Goal: Information Seeking & Learning: Understand process/instructions

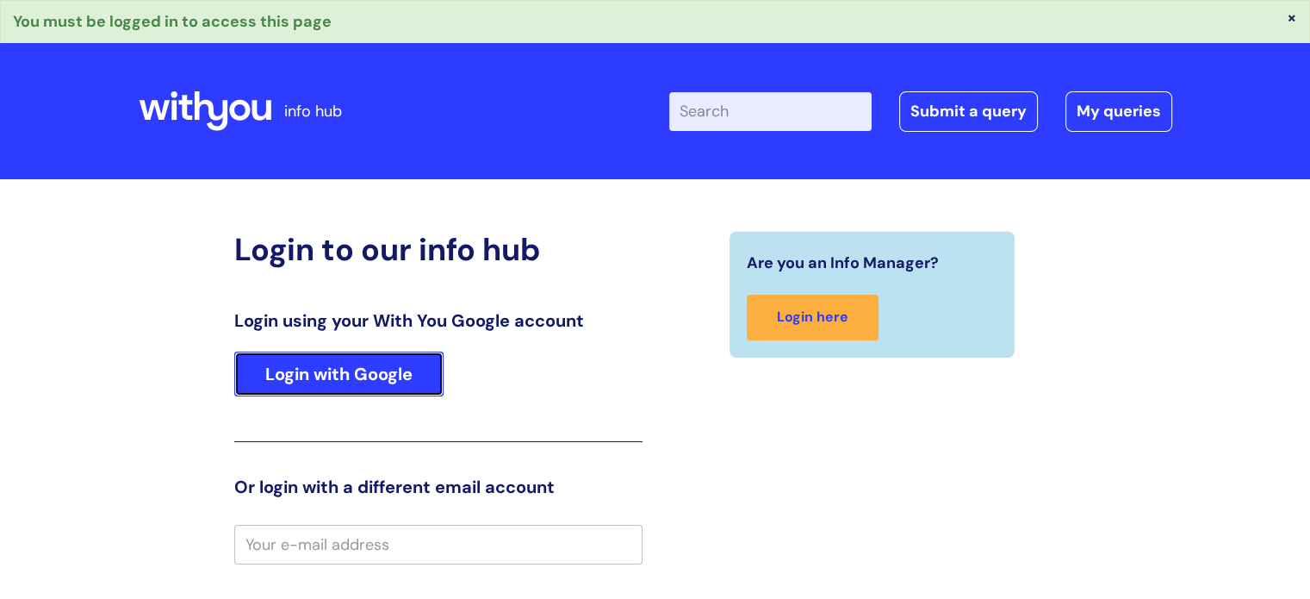
click at [345, 386] on link "Login with Google" at bounding box center [338, 373] width 209 height 45
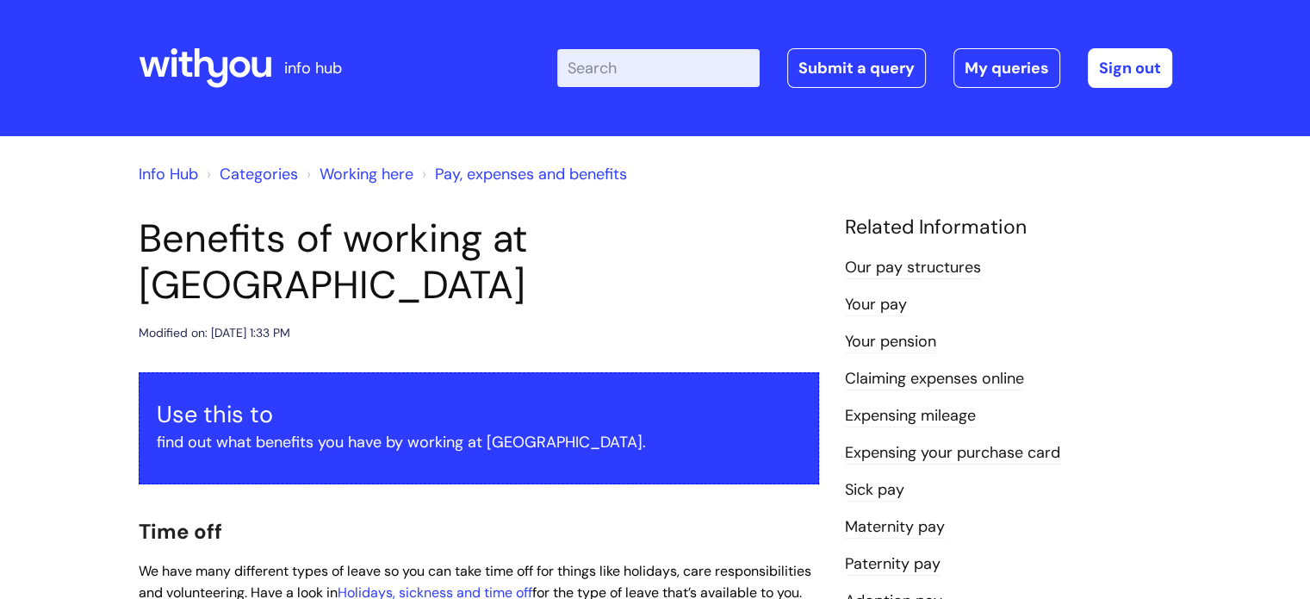
click at [696, 57] on input "Enter your search term here..." at bounding box center [658, 68] width 202 height 38
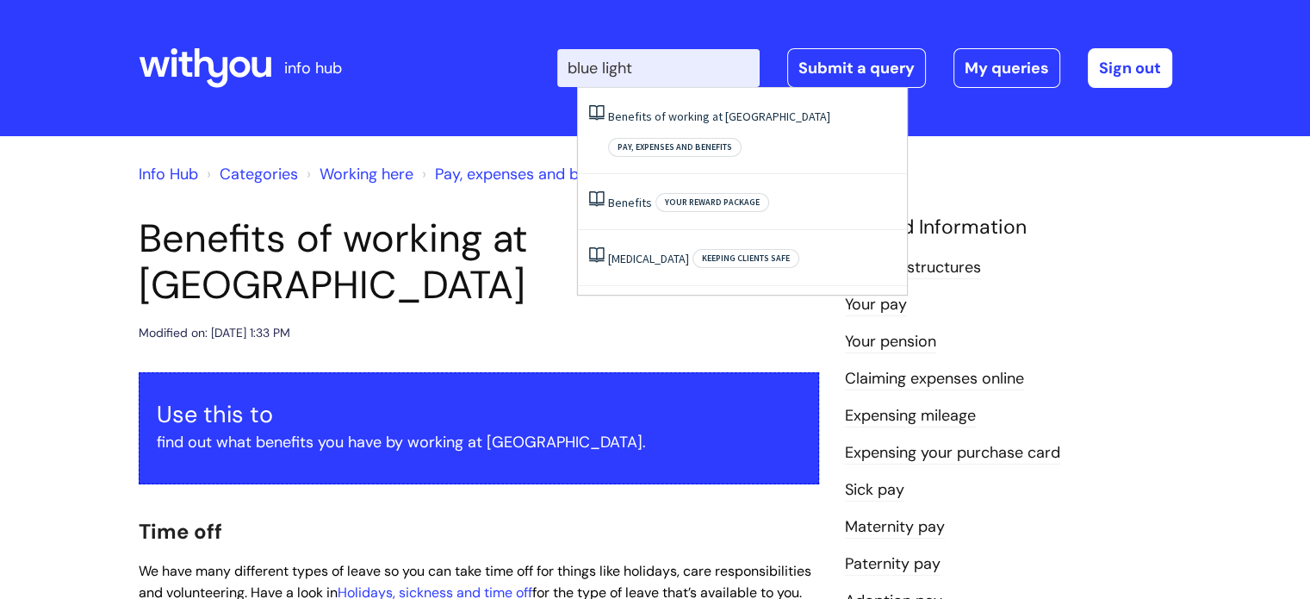
type input "blue light"
click button "Search" at bounding box center [0, 0] width 0 height 0
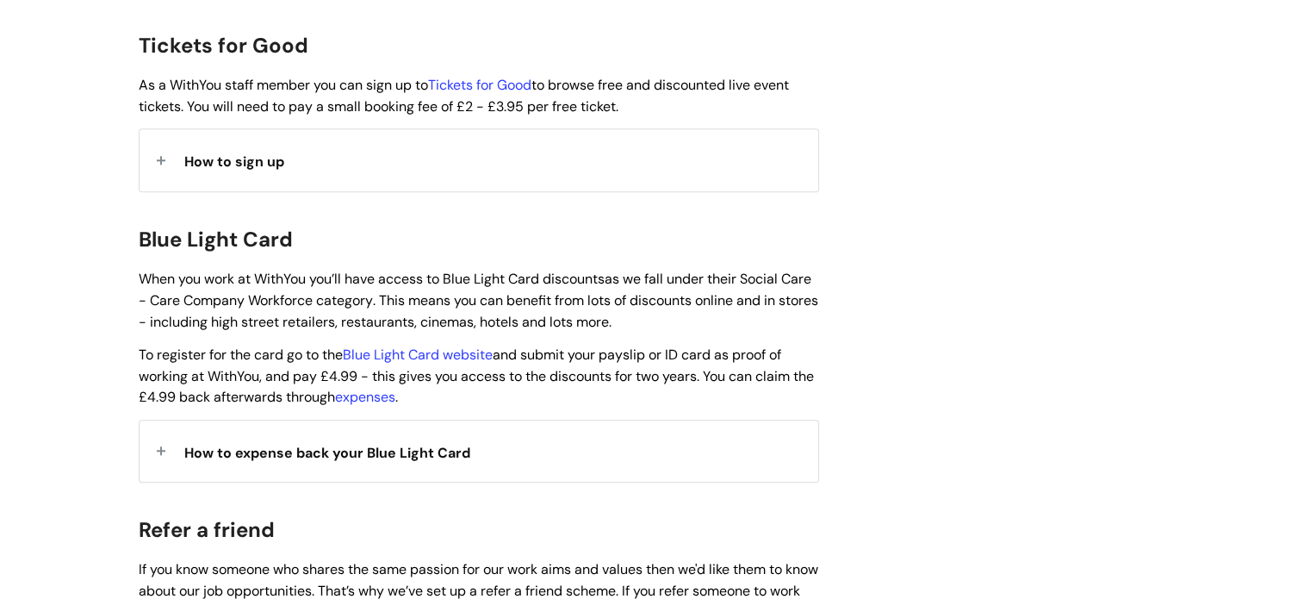
scroll to position [1661, 0]
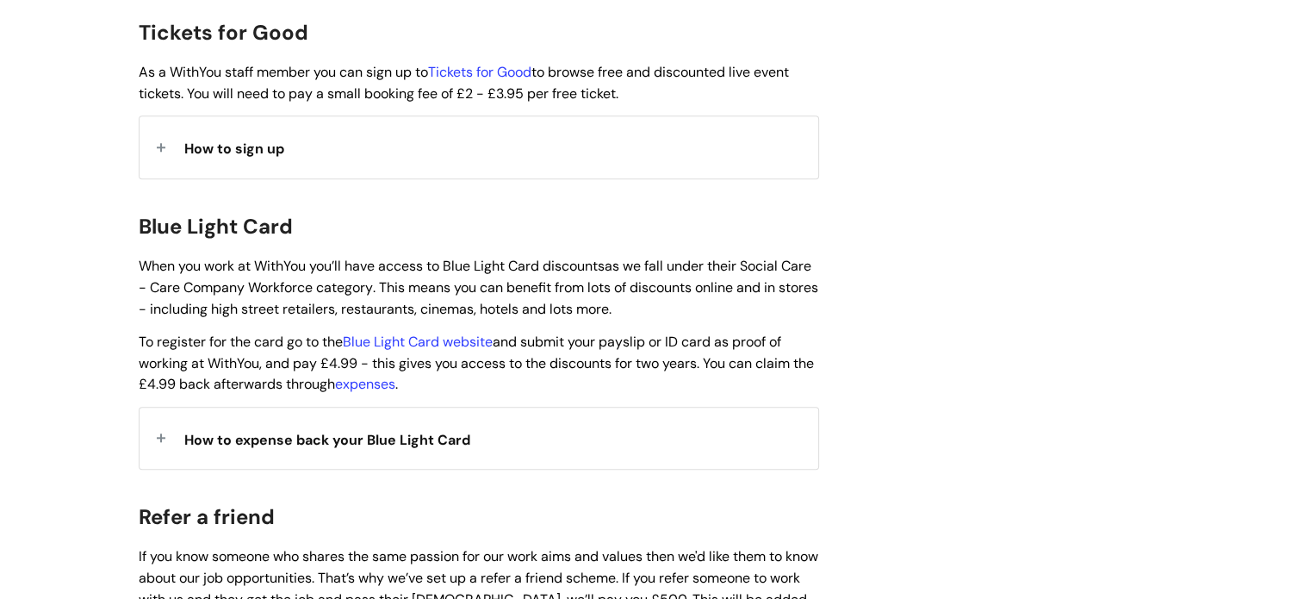
click at [255, 431] on span "How to expense back your Blue Light Card" at bounding box center [327, 440] width 286 height 18
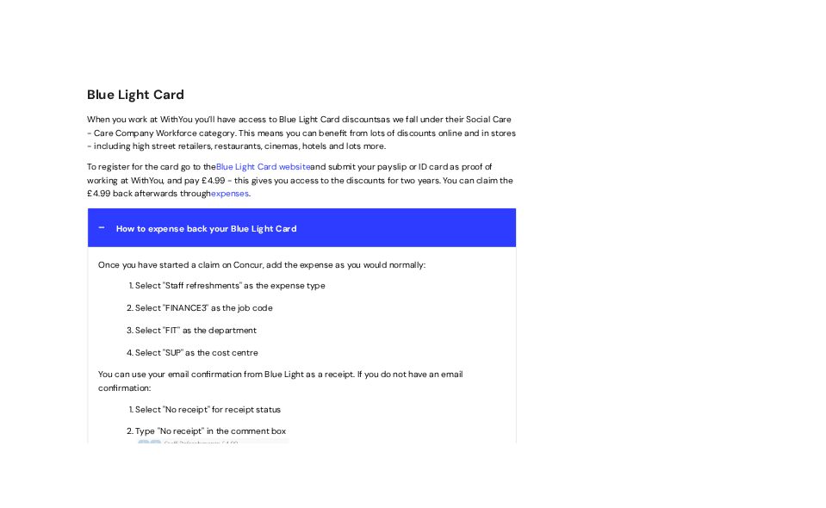
scroll to position [1843, 0]
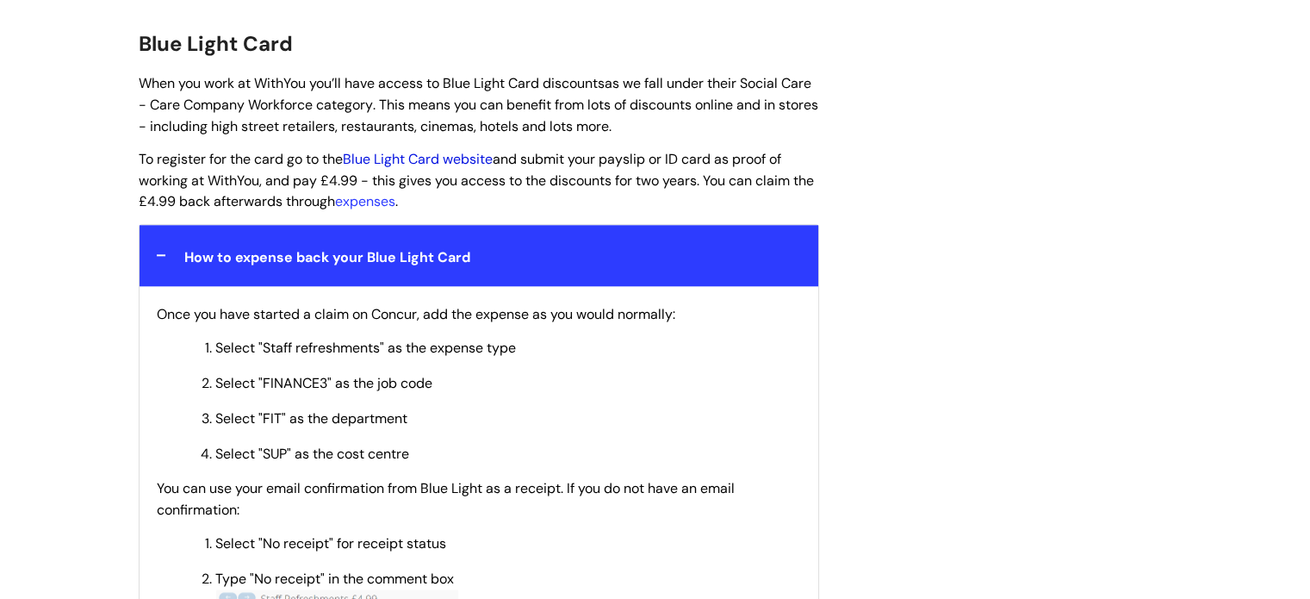
click at [428, 150] on link "Blue Light Card website" at bounding box center [418, 159] width 150 height 18
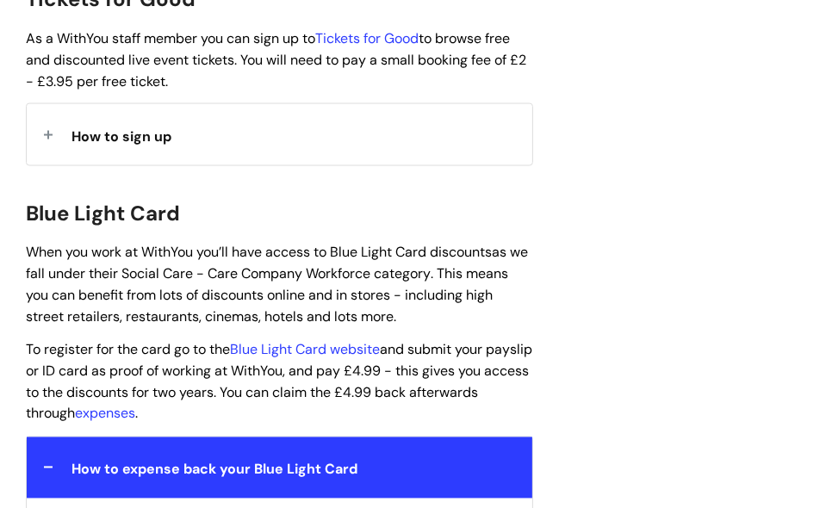
click at [221, 247] on p "When you work at WithYou you’ll have access to Blue Light Card discounts as we …" at bounding box center [279, 284] width 507 height 85
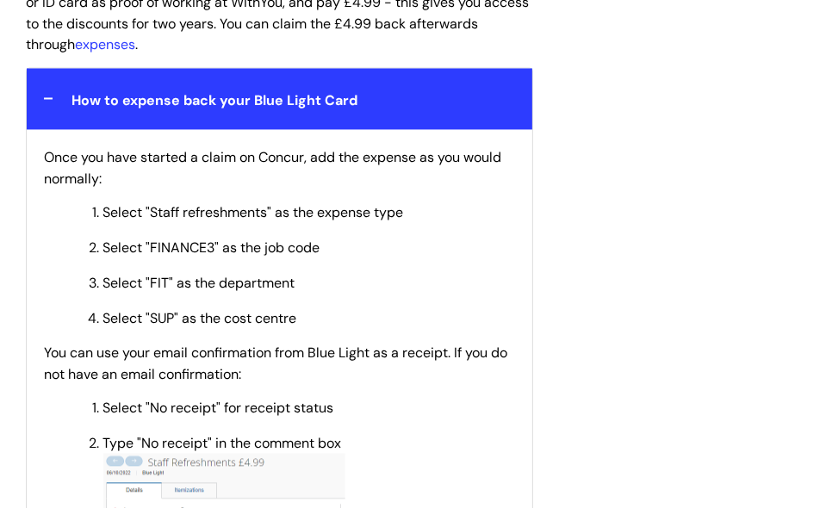
scroll to position [2214, 0]
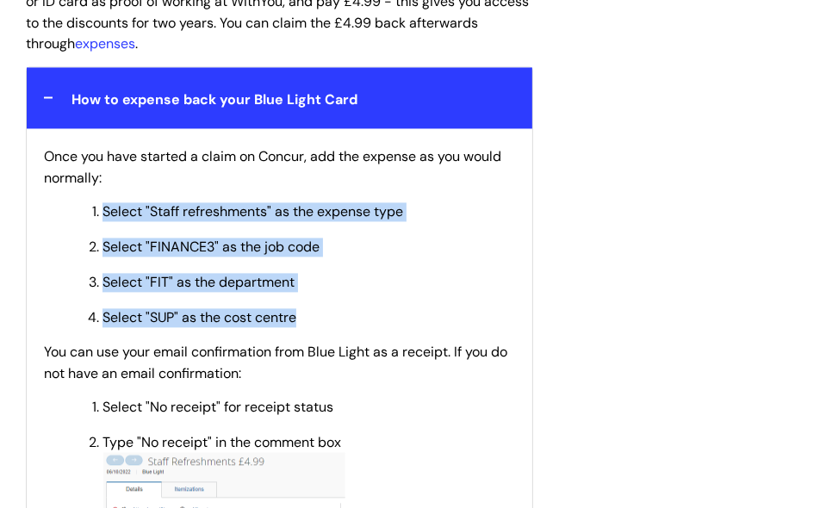
drag, startPoint x: 84, startPoint y: 165, endPoint x: 300, endPoint y: 282, distance: 244.7
click at [300, 282] on ol "Select "Staff refreshments" as the expense type Select "FINANCE3" as the job co…" at bounding box center [288, 263] width 454 height 127
copy ol "Select "Staff refreshments" as the expense type Select "FINANCE3" as the job co…"
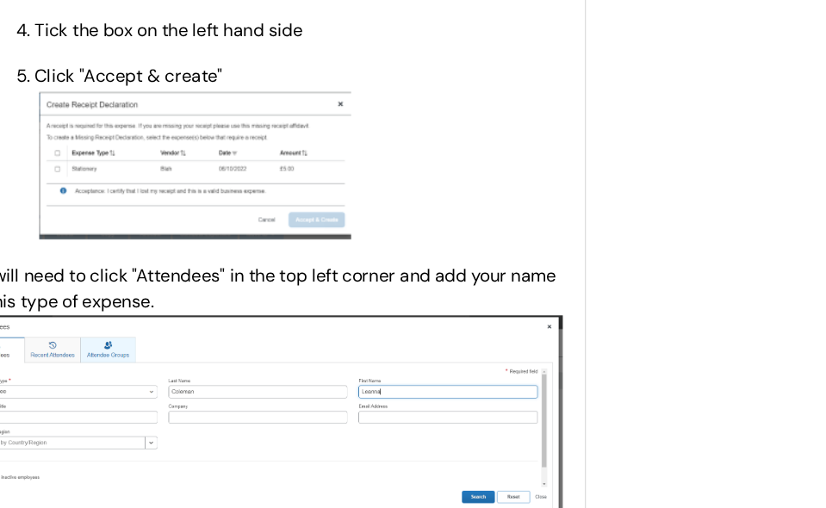
scroll to position [3122, 0]
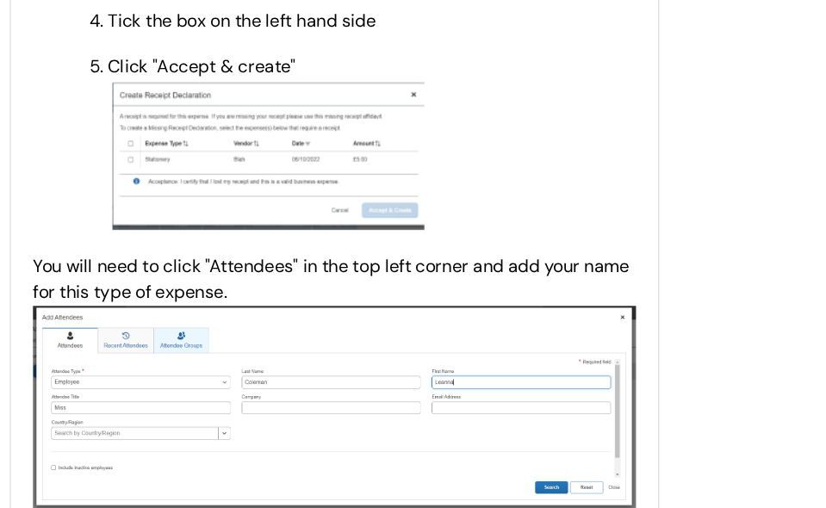
click at [345, 308] on p "You will need to click "Attendees" in the top left corner and add your name for…" at bounding box center [279, 409] width 471 height 202
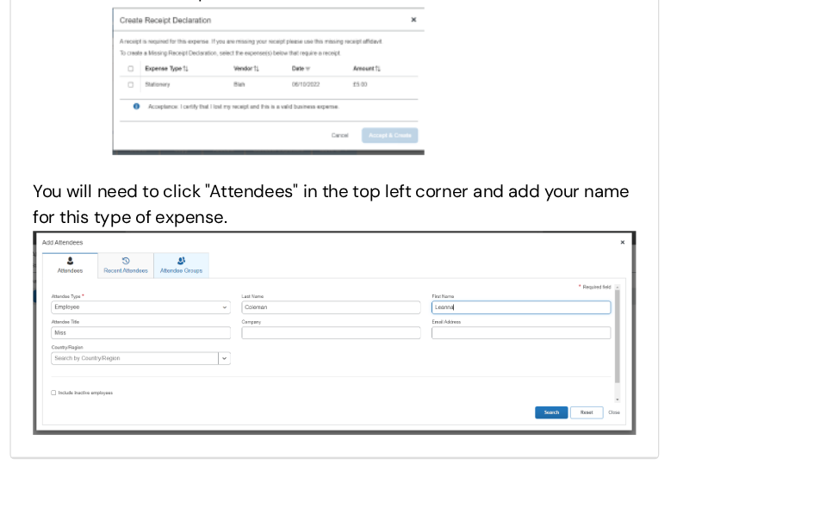
scroll to position [3365, 0]
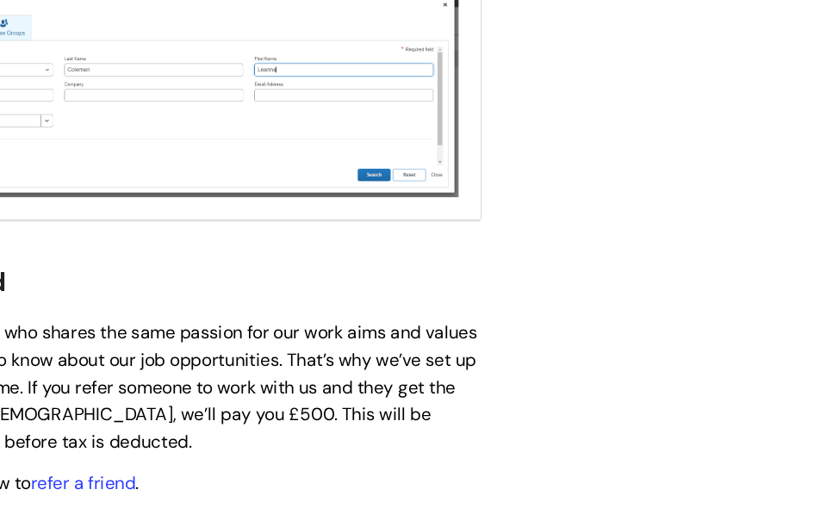
click at [484, 362] on span "If you know someone who shares the same passion for our work aims and values th…" at bounding box center [278, 413] width 504 height 103
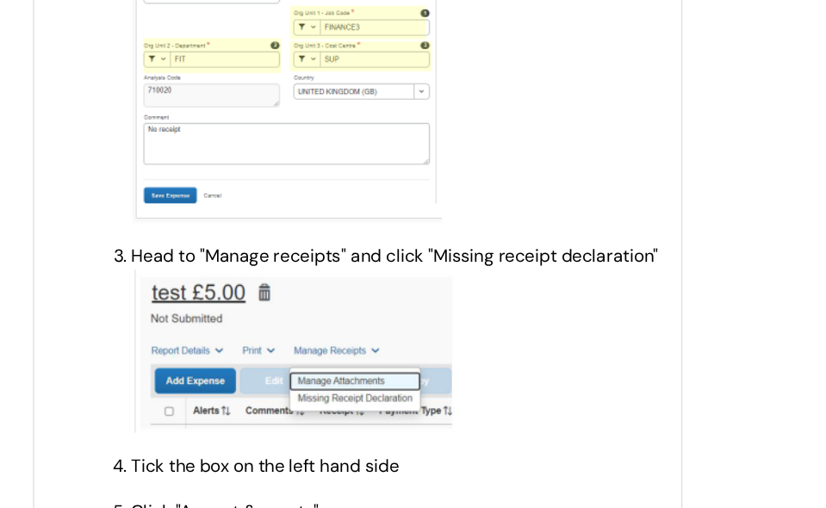
scroll to position [2883, 0]
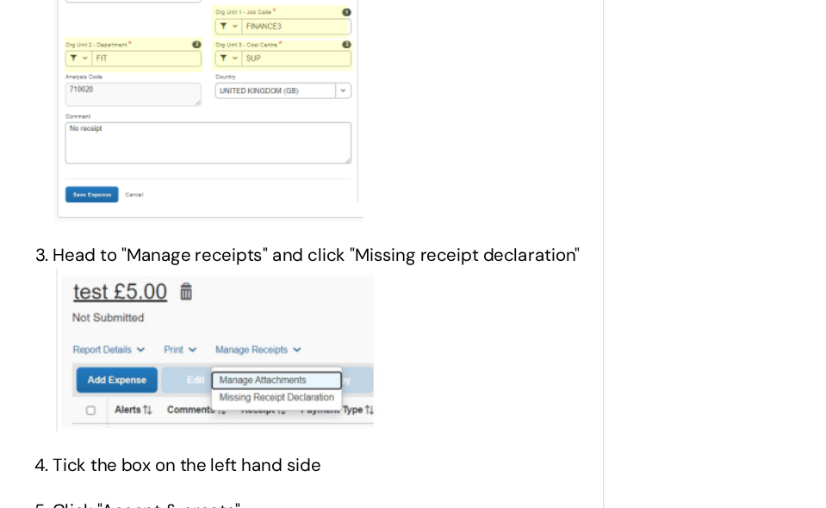
click at [420, 227] on p "Head to "Manage receipts" and click "Missing receipt declaration"" at bounding box center [309, 265] width 413 height 147
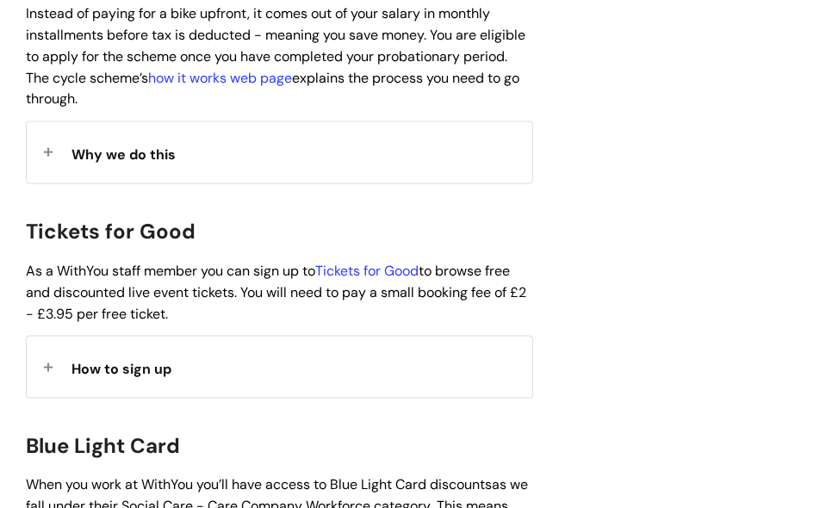
scroll to position [1600, 0]
